Goal: Task Accomplishment & Management: Manage account settings

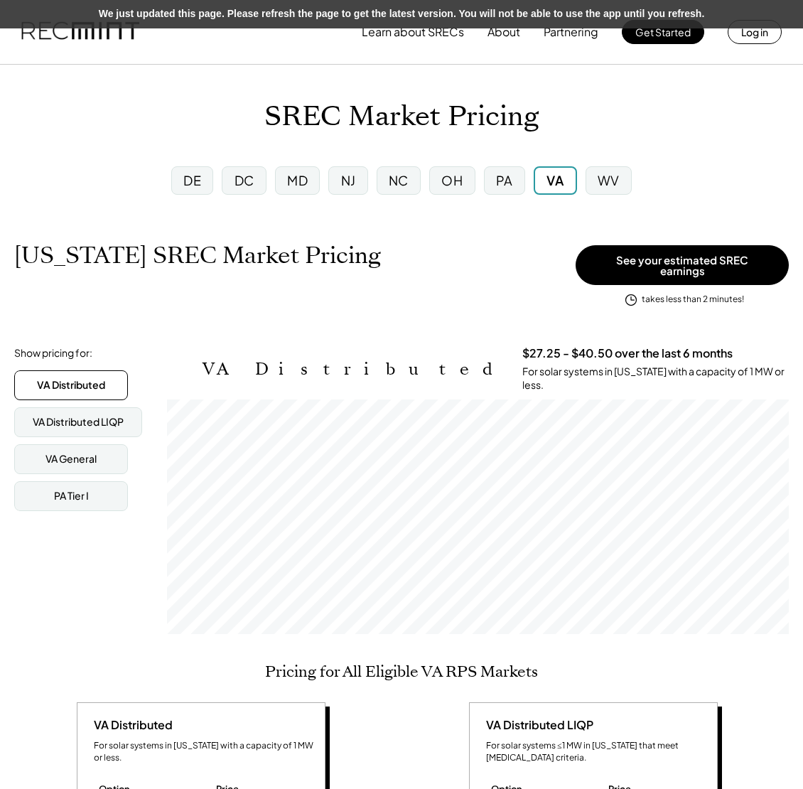
scroll to position [234, 622]
click at [509, 184] on div "PA" at bounding box center [504, 180] width 17 height 18
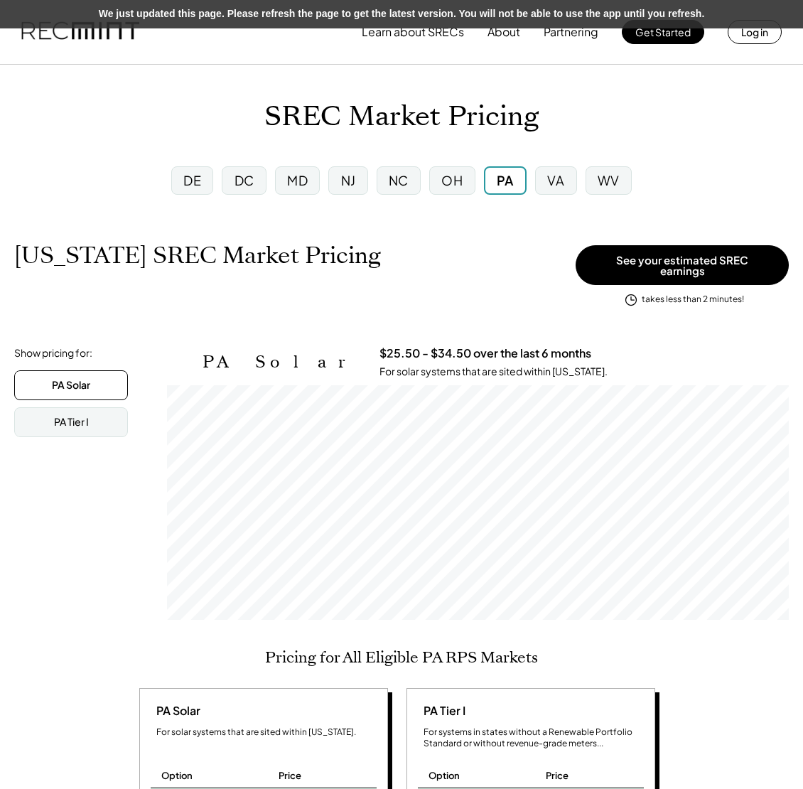
scroll to position [234, 622]
click at [761, 37] on button "Log in" at bounding box center [754, 32] width 54 height 24
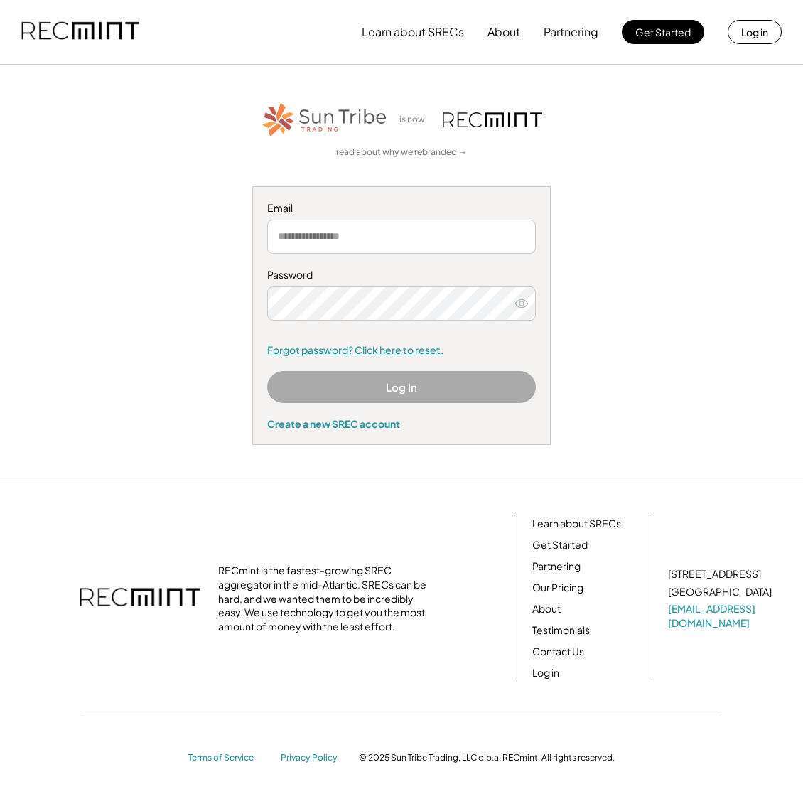
click at [364, 352] on link "Forgot password? Click here to reset." at bounding box center [401, 350] width 269 height 14
